Goal: Task Accomplishment & Management: Use online tool/utility

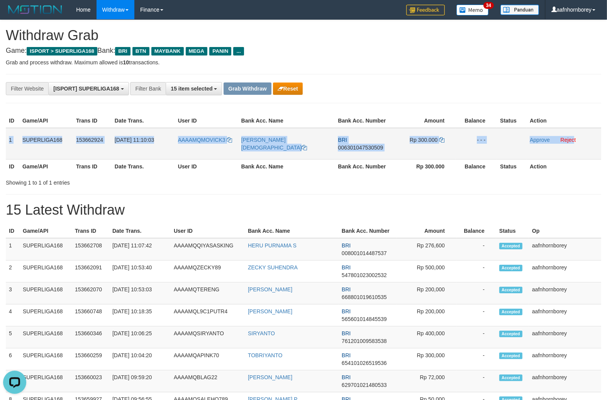
copy tr "1 SUPERLIGA168 153662924 [DATE] 11:10:03 AAAAMQMOVICK3 [PERSON_NAME] AGUSTIAN B…"
drag, startPoint x: 9, startPoint y: 133, endPoint x: 574, endPoint y: 144, distance: 564.6
click at [574, 144] on tr "1 SUPERLIGA168 153662924 [DATE] 11:10:03 AAAAMQMOVICK3 [PERSON_NAME] AGUSTIAN B…" at bounding box center [303, 144] width 595 height 32
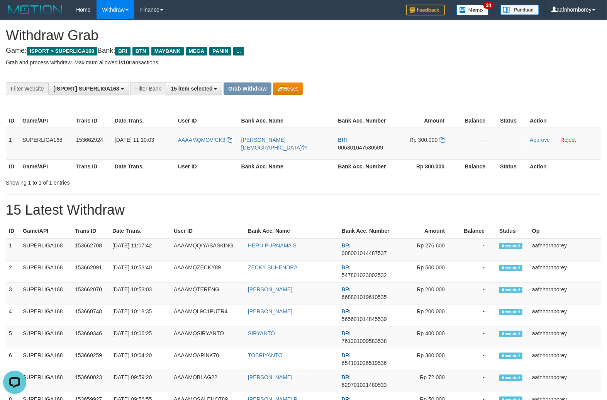
drag, startPoint x: 370, startPoint y: 72, endPoint x: 287, endPoint y: 88, distance: 84.4
click at [370, 72] on div "**********" at bounding box center [303, 341] width 607 height 642
copy link "MOVICK3"
drag, startPoint x: 201, startPoint y: 134, endPoint x: 217, endPoint y: 86, distance: 50.8
click at [230, 148] on td "AAAAMQMOVICK3" at bounding box center [206, 144] width 63 height 32
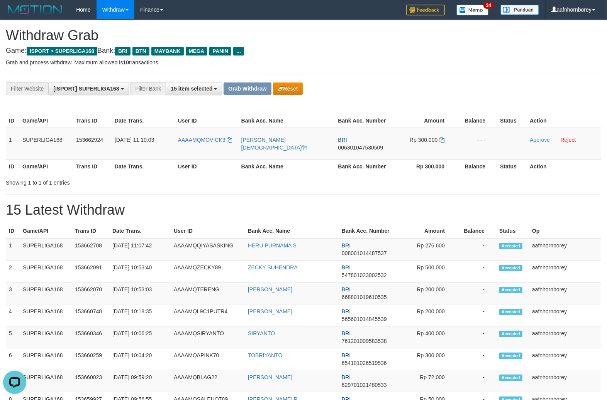
click at [359, 51] on h4 "Game: ISPORT > SUPERLIGA168 Bank: BRI BTN MAYBANK MEGA PANIN ..." at bounding box center [303, 51] width 595 height 8
click at [350, 146] on span "006301047530509" at bounding box center [360, 148] width 45 height 6
click at [443, 142] on td "Rp 300.000" at bounding box center [425, 144] width 62 height 32
drag, startPoint x: 443, startPoint y: 141, endPoint x: 448, endPoint y: 142, distance: 5.8
click at [443, 141] on icon at bounding box center [441, 139] width 5 height 5
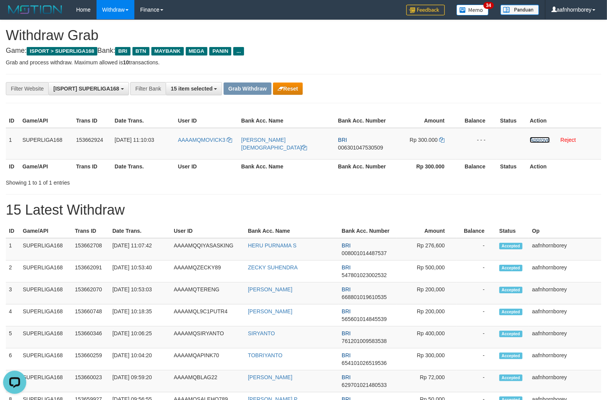
drag, startPoint x: 533, startPoint y: 138, endPoint x: 350, endPoint y: 103, distance: 186.5
click at [533, 138] on link "Approve" at bounding box center [539, 140] width 20 height 6
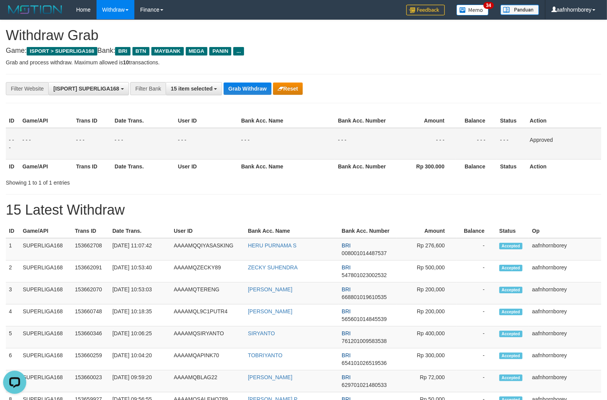
click at [417, 145] on td "- - -" at bounding box center [425, 144] width 62 height 32
